Goal: Transaction & Acquisition: Purchase product/service

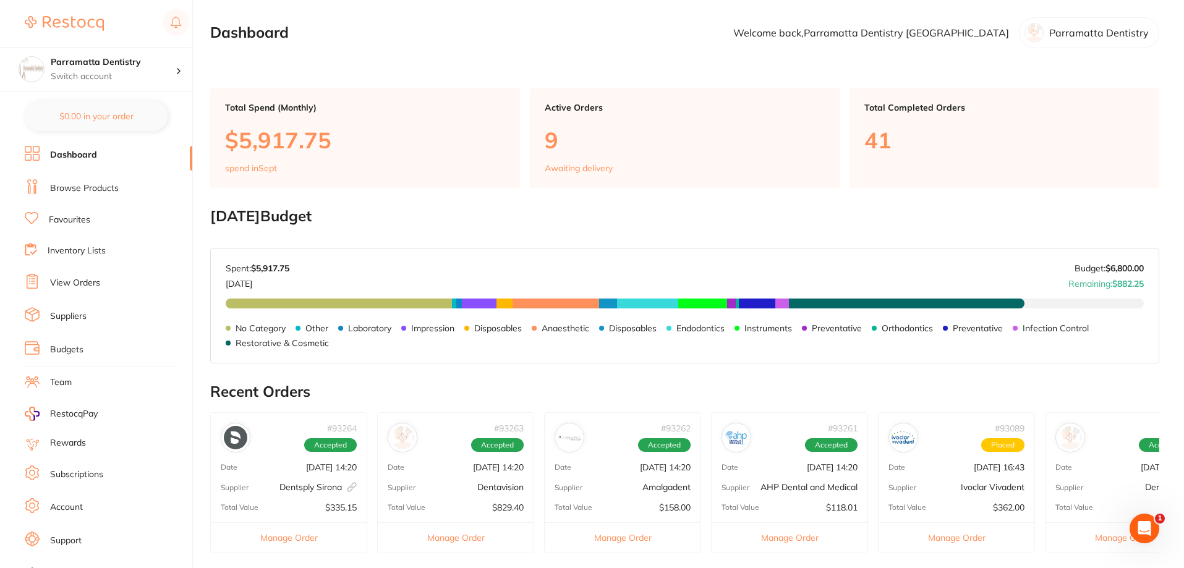
click at [383, 140] on p "$5,917.75" at bounding box center [365, 139] width 280 height 25
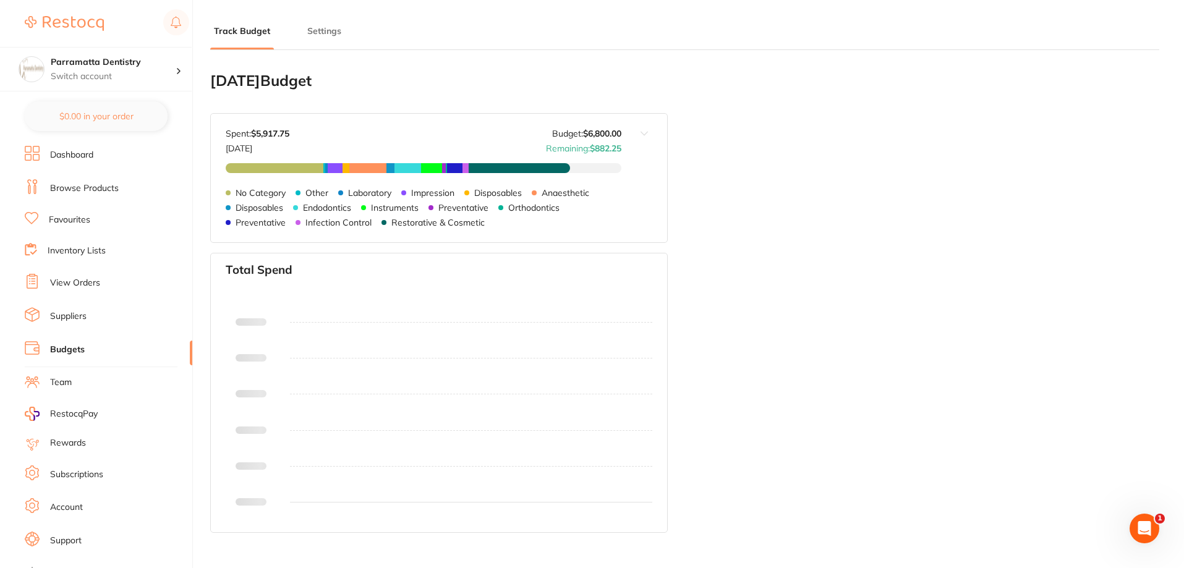
type input "6,800"
type input "0.0"
type input "6,800"
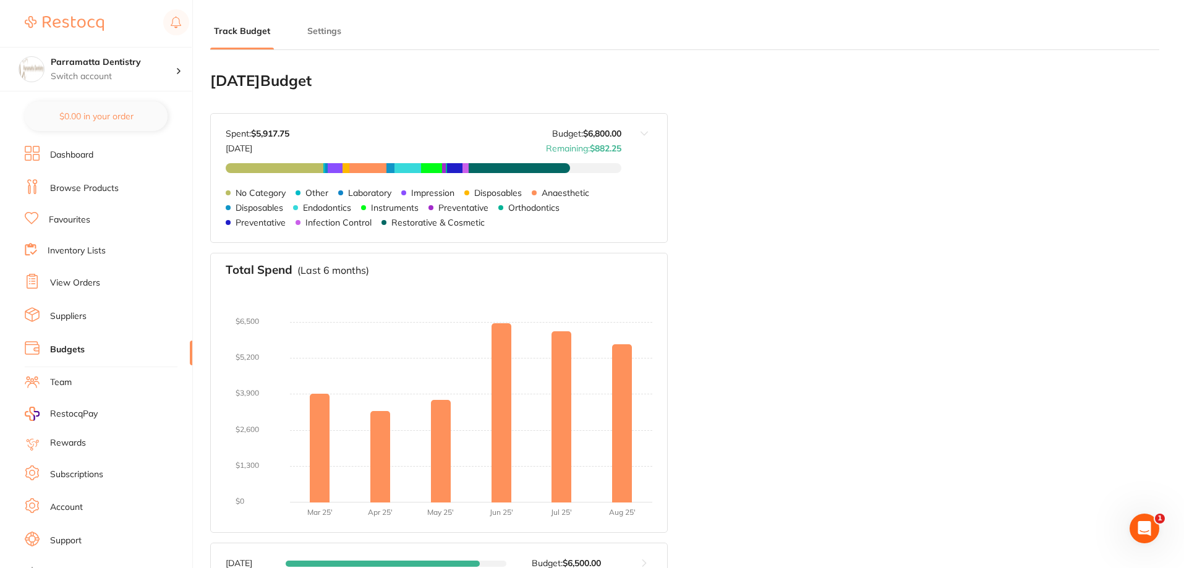
click at [64, 158] on link "Dashboard" at bounding box center [71, 155] width 43 height 12
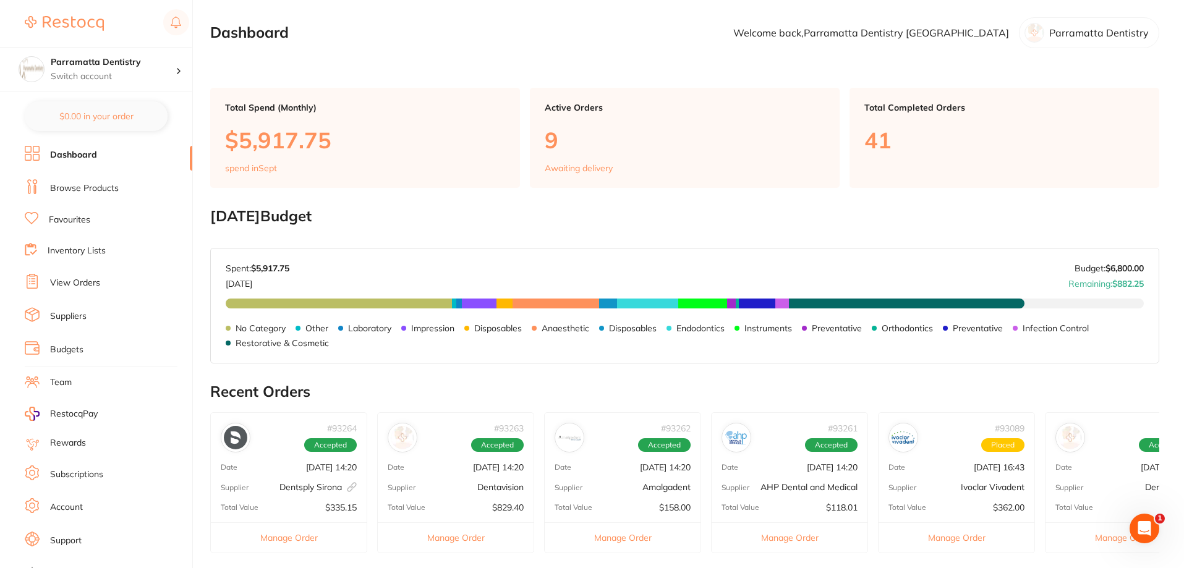
click at [116, 188] on link "Browse Products" at bounding box center [84, 188] width 69 height 12
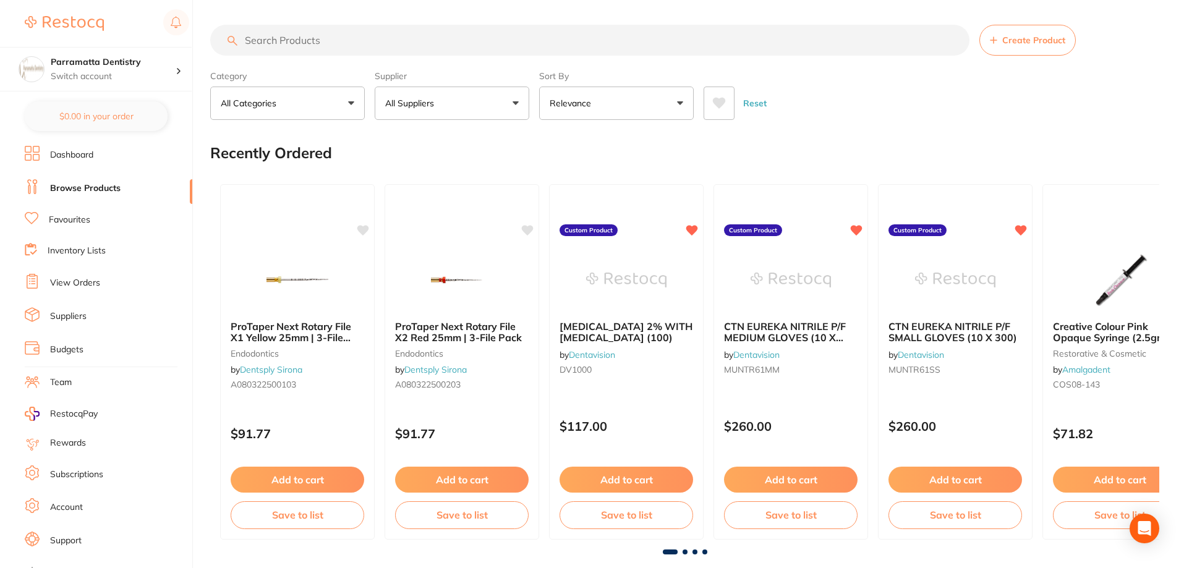
click at [302, 41] on input "search" at bounding box center [589, 40] width 759 height 31
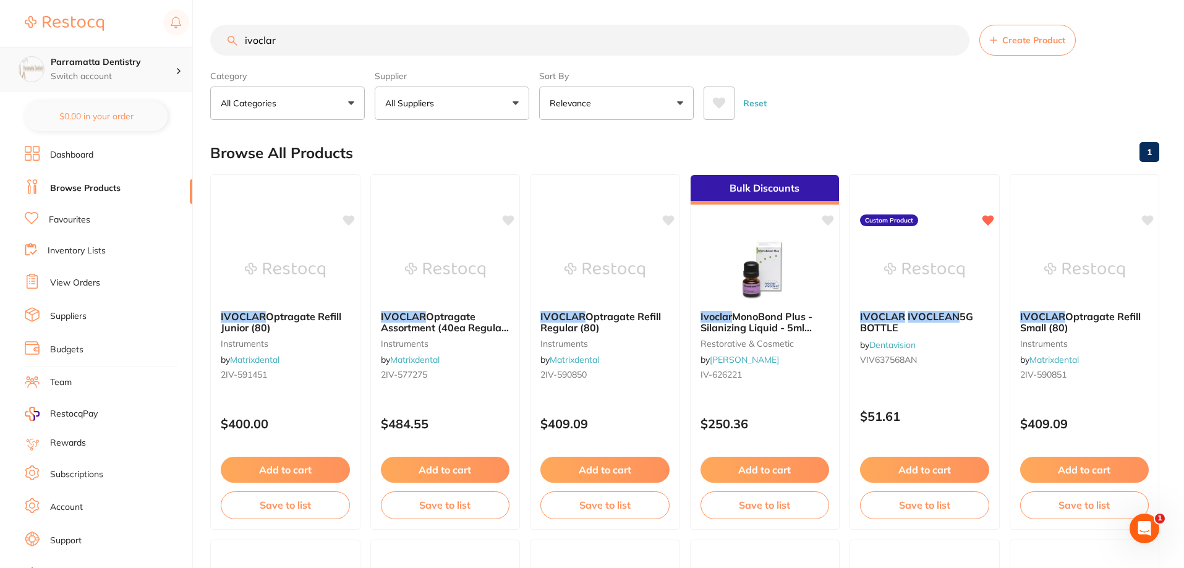
scroll to position [1, 0]
drag, startPoint x: 312, startPoint y: 40, endPoint x: 122, endPoint y: 57, distance: 190.0
click at [122, 57] on div "$0.00 Parramatta Dentistry Switch account Parramatta Dentistry $0.00 in your or…" at bounding box center [592, 284] width 1184 height 568
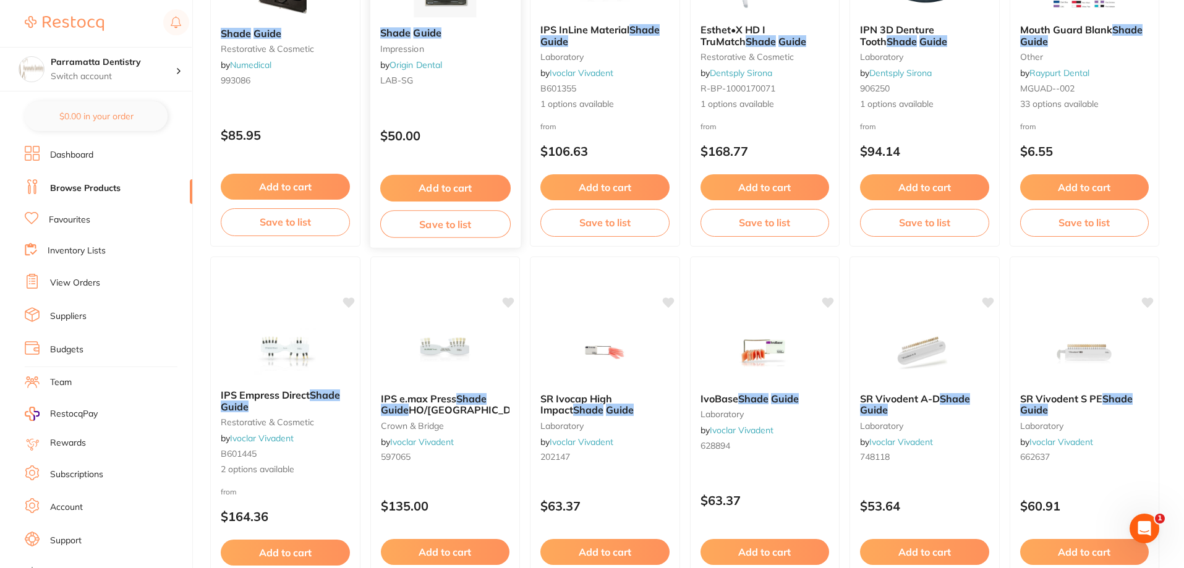
scroll to position [309, 0]
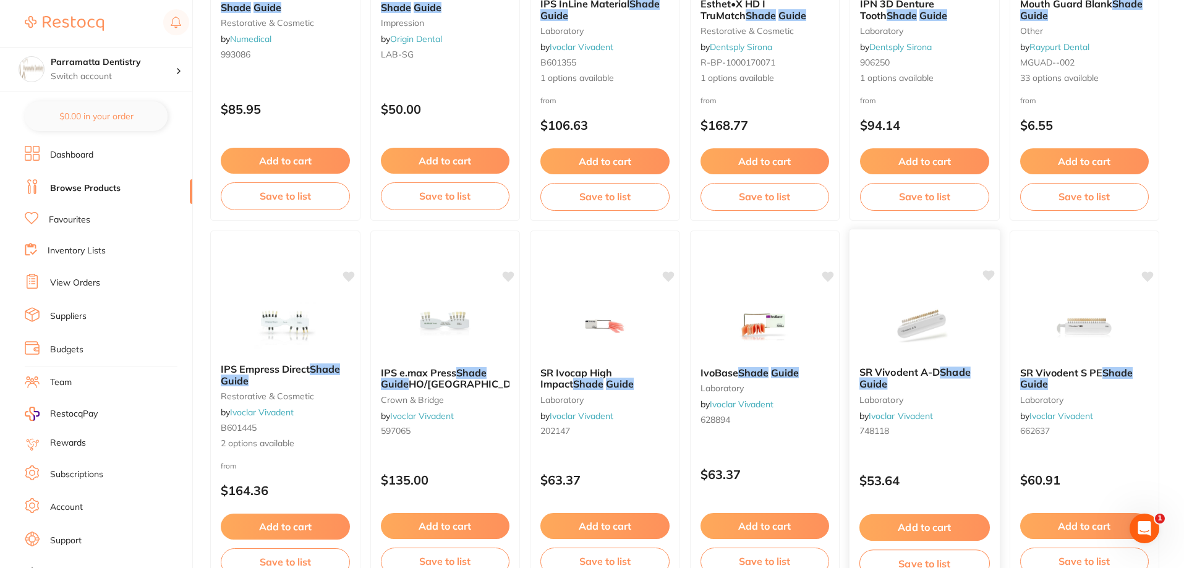
type input "shade guide"
click at [875, 373] on span "SR Vivodent A-D" at bounding box center [899, 372] width 80 height 12
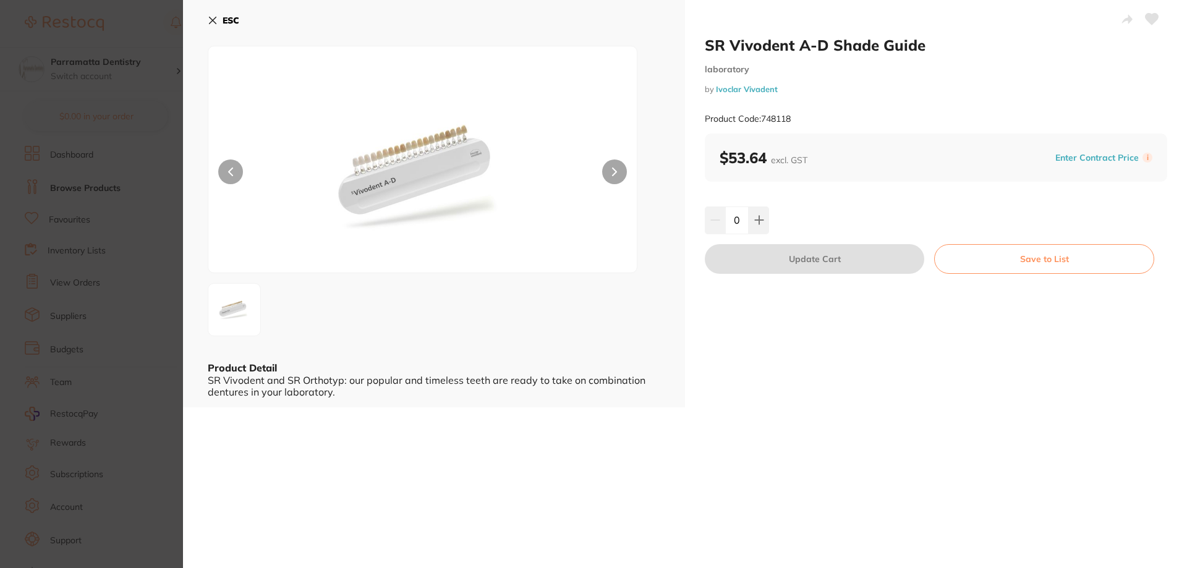
click at [375, 177] on img at bounding box center [422, 174] width 257 height 195
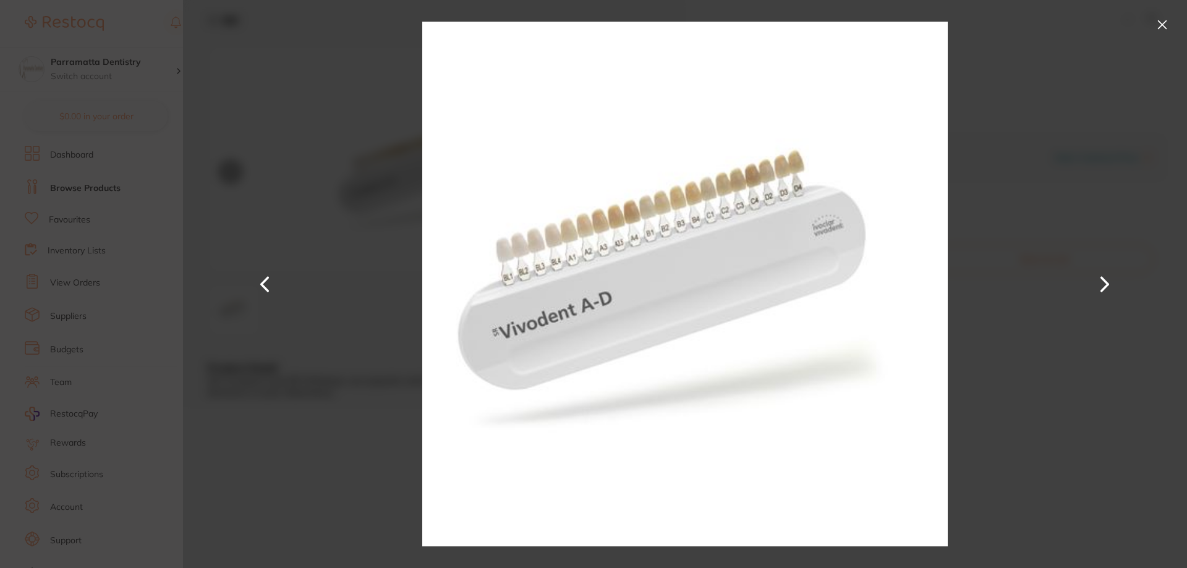
click at [1155, 27] on button at bounding box center [1162, 25] width 20 height 20
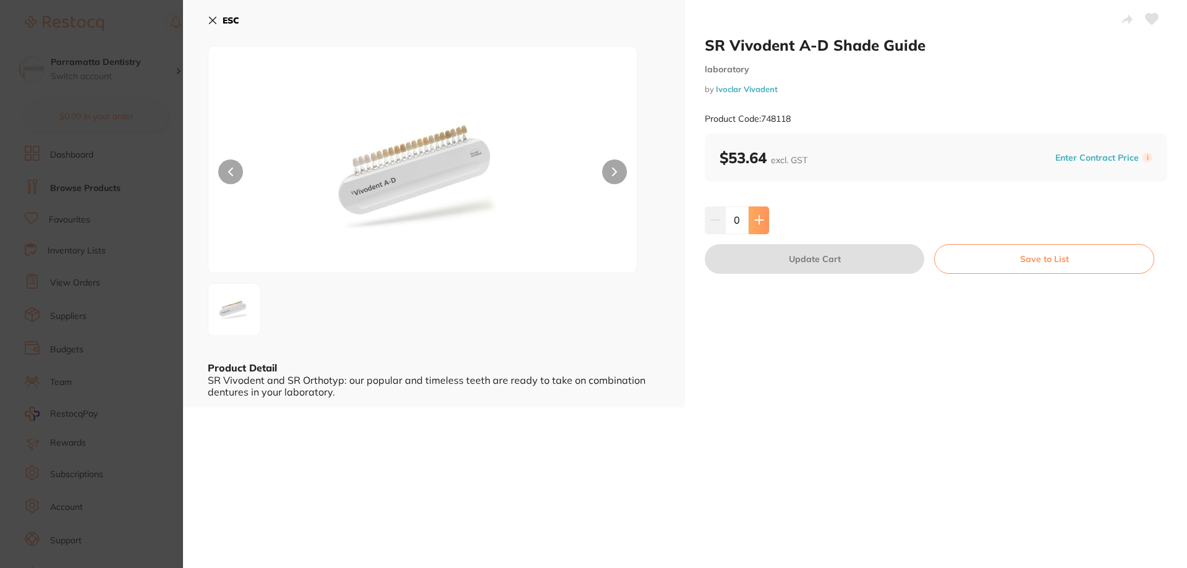
click at [750, 219] on button at bounding box center [759, 219] width 20 height 27
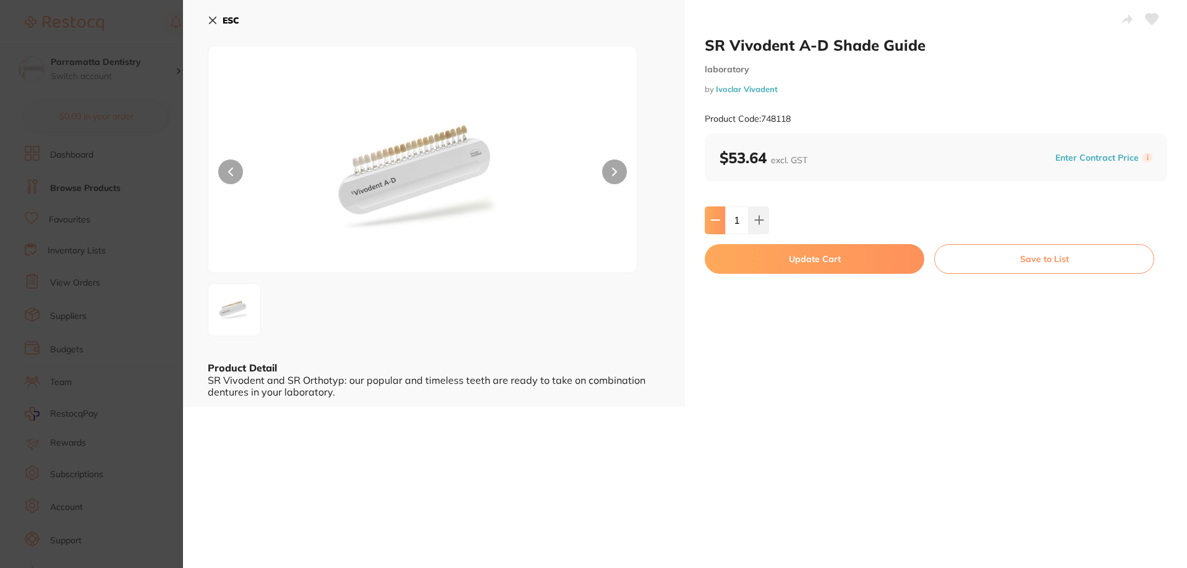
click at [718, 231] on button at bounding box center [715, 219] width 20 height 27
type input "0"
click at [121, 36] on section "SR Vivodent A-D Shade Guide laboratory by Ivoclar Vivadent Product Code: 748118…" at bounding box center [593, 284] width 1187 height 568
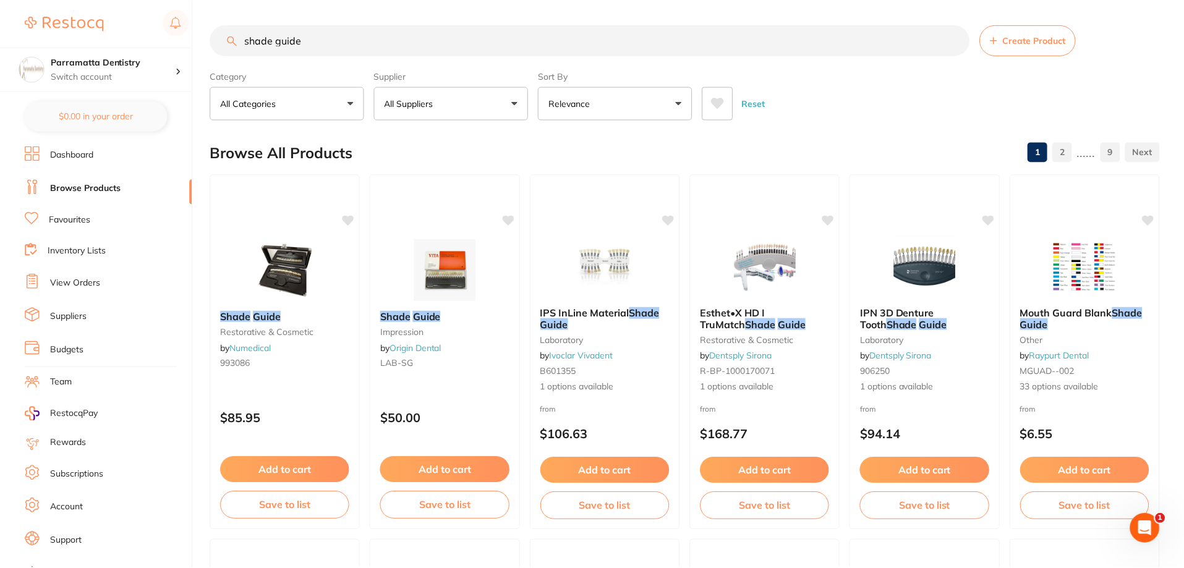
scroll to position [309, 0]
